Goal: Task Accomplishment & Management: Complete application form

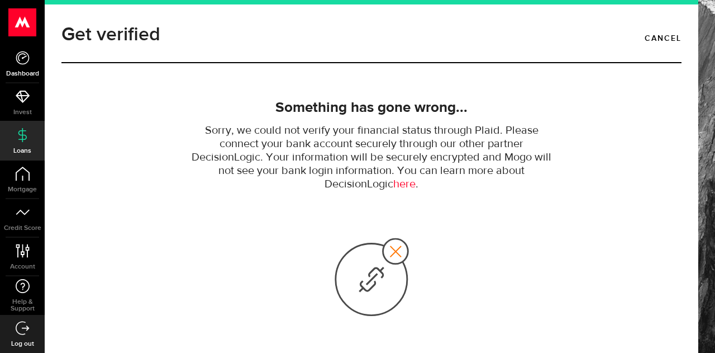
click at [28, 64] on icon at bounding box center [23, 58] width 14 height 14
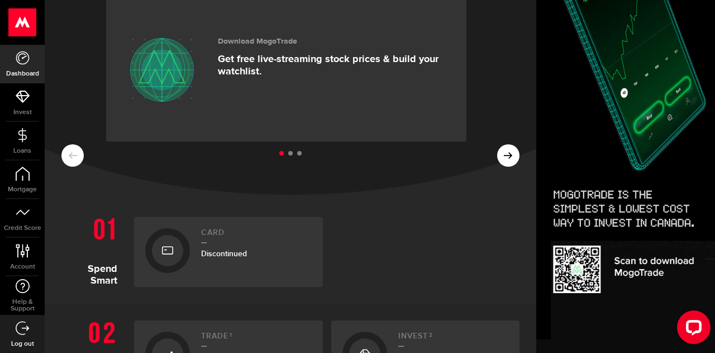
scroll to position [112, 0]
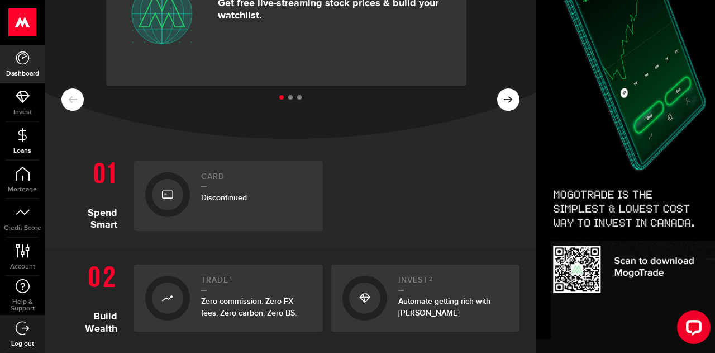
click at [29, 145] on link "Loans" at bounding box center [22, 141] width 45 height 38
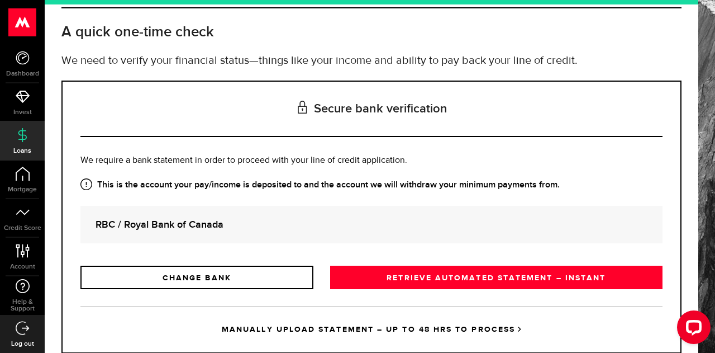
scroll to position [87, 0]
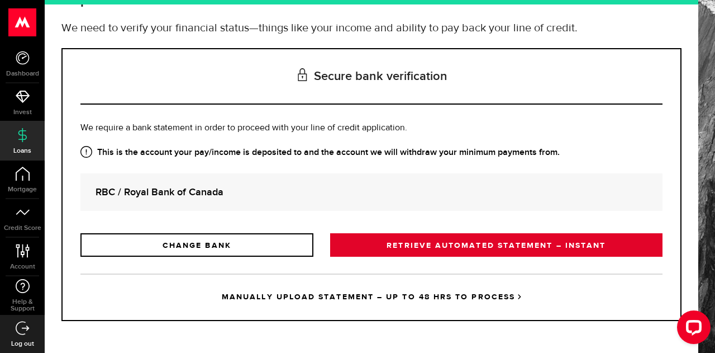
click at [498, 242] on link "RETRIEVE AUTOMATED STATEMENT – INSTANT" at bounding box center [496, 244] width 332 height 23
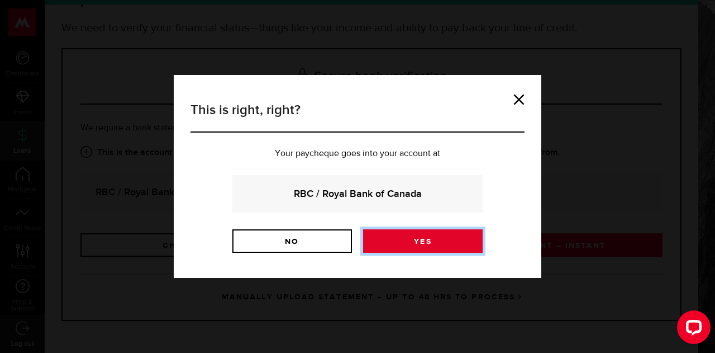
click at [429, 237] on link "Yes" at bounding box center [423, 240] width 120 height 23
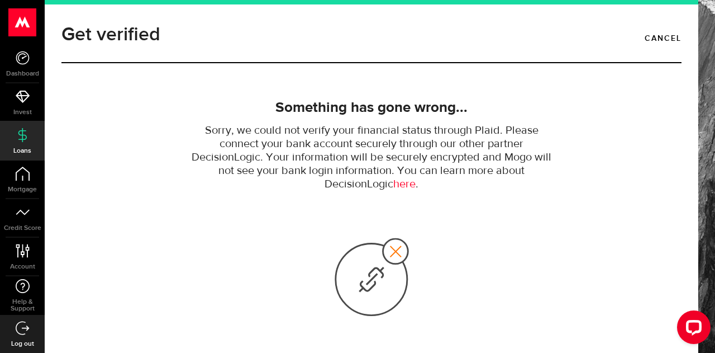
click at [22, 136] on use at bounding box center [22, 134] width 8 height 14
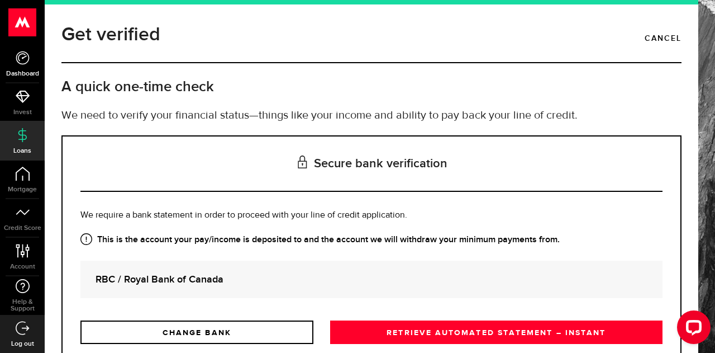
click at [21, 61] on icon at bounding box center [23, 58] width 14 height 14
